Goal: Task Accomplishment & Management: Use online tool/utility

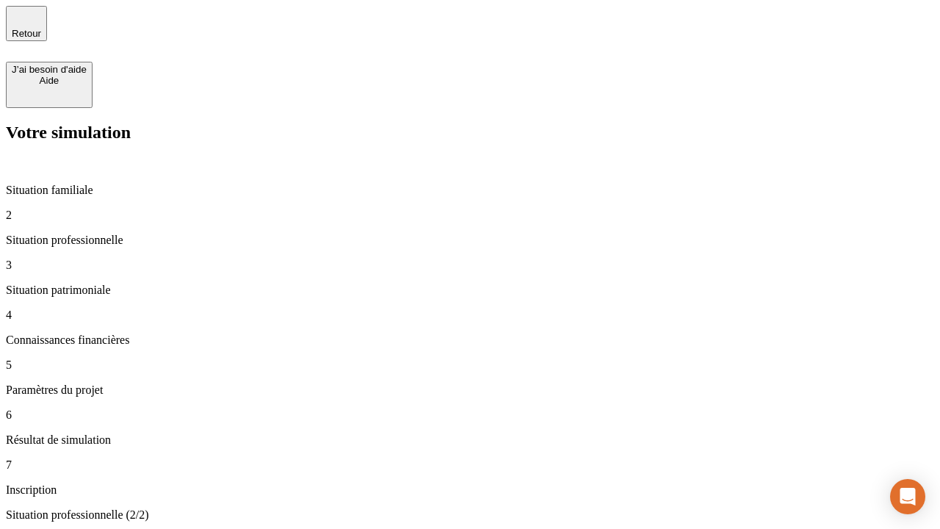
type input "30 000"
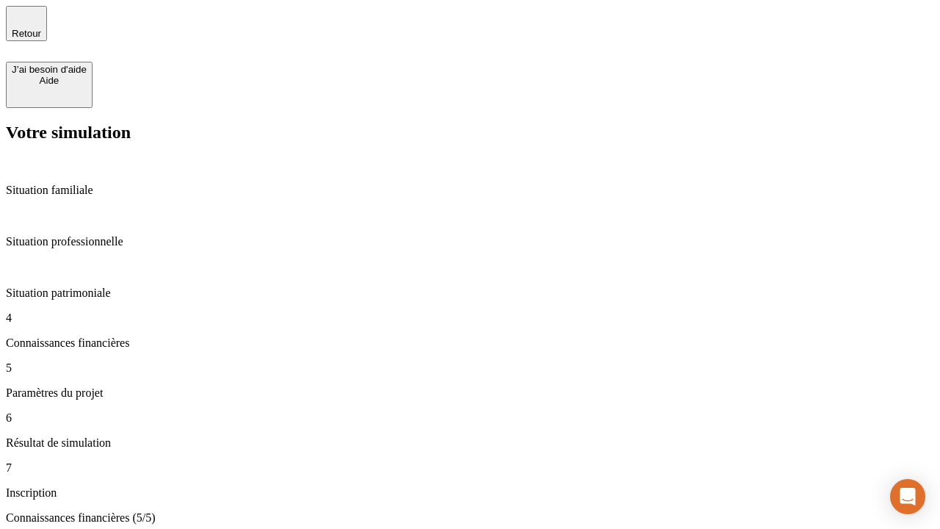
type input "25"
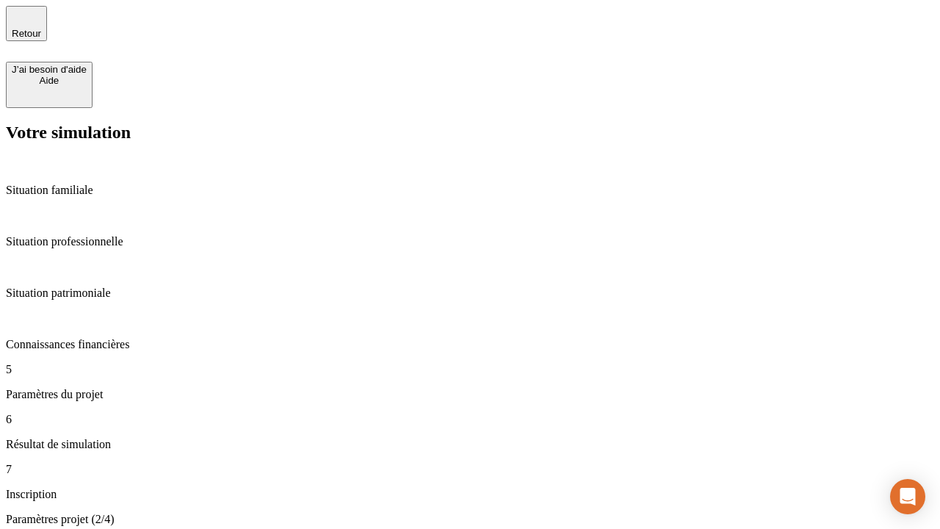
type input "64"
type input "1 000"
type input "640"
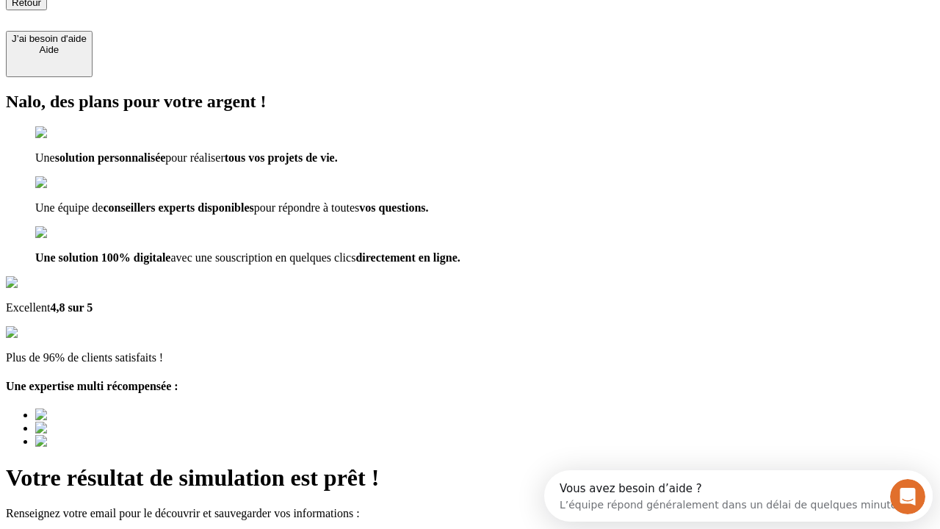
type input "[EMAIL_ADDRESS][PERSON_NAME][DOMAIN_NAME]"
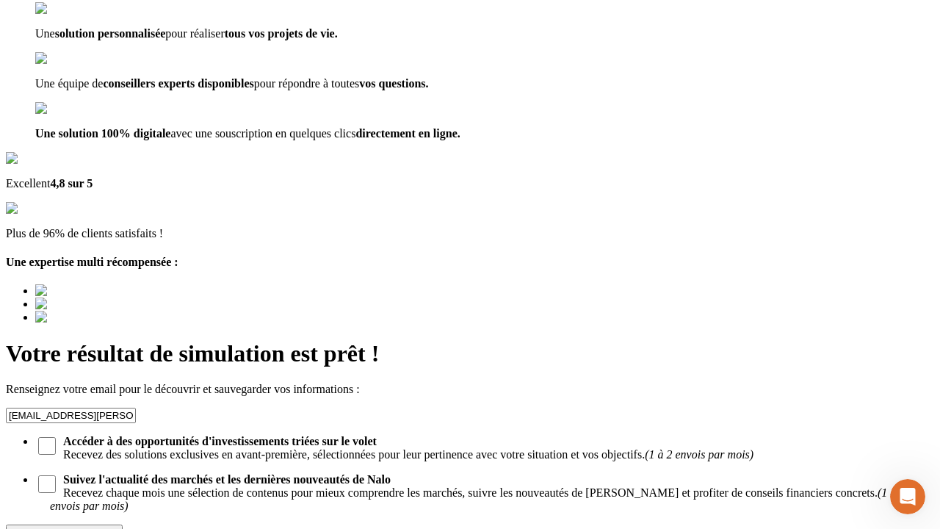
scroll to position [142, 0]
